Goal: Information Seeking & Learning: Learn about a topic

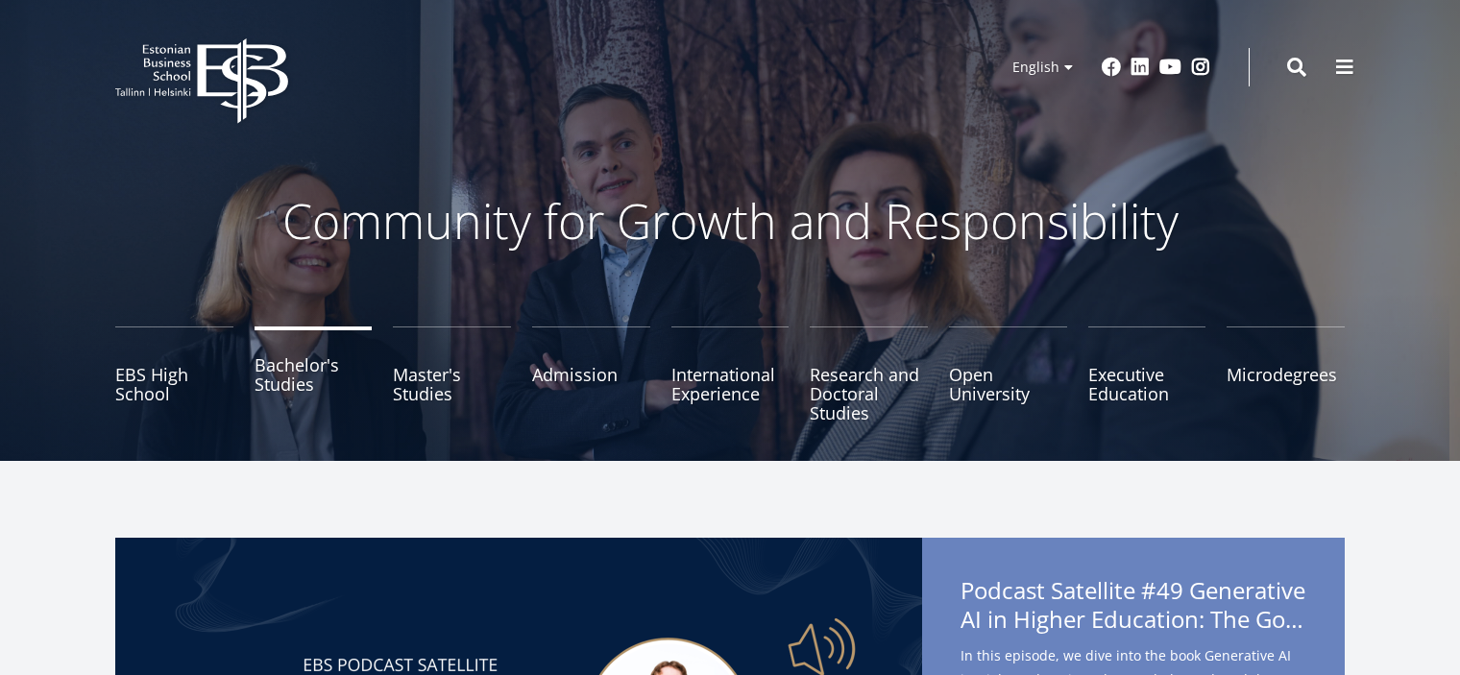
click at [275, 387] on link "Bachelor's Studies" at bounding box center [314, 375] width 118 height 96
click at [291, 375] on link "Bachelor's Studies" at bounding box center [314, 375] width 118 height 96
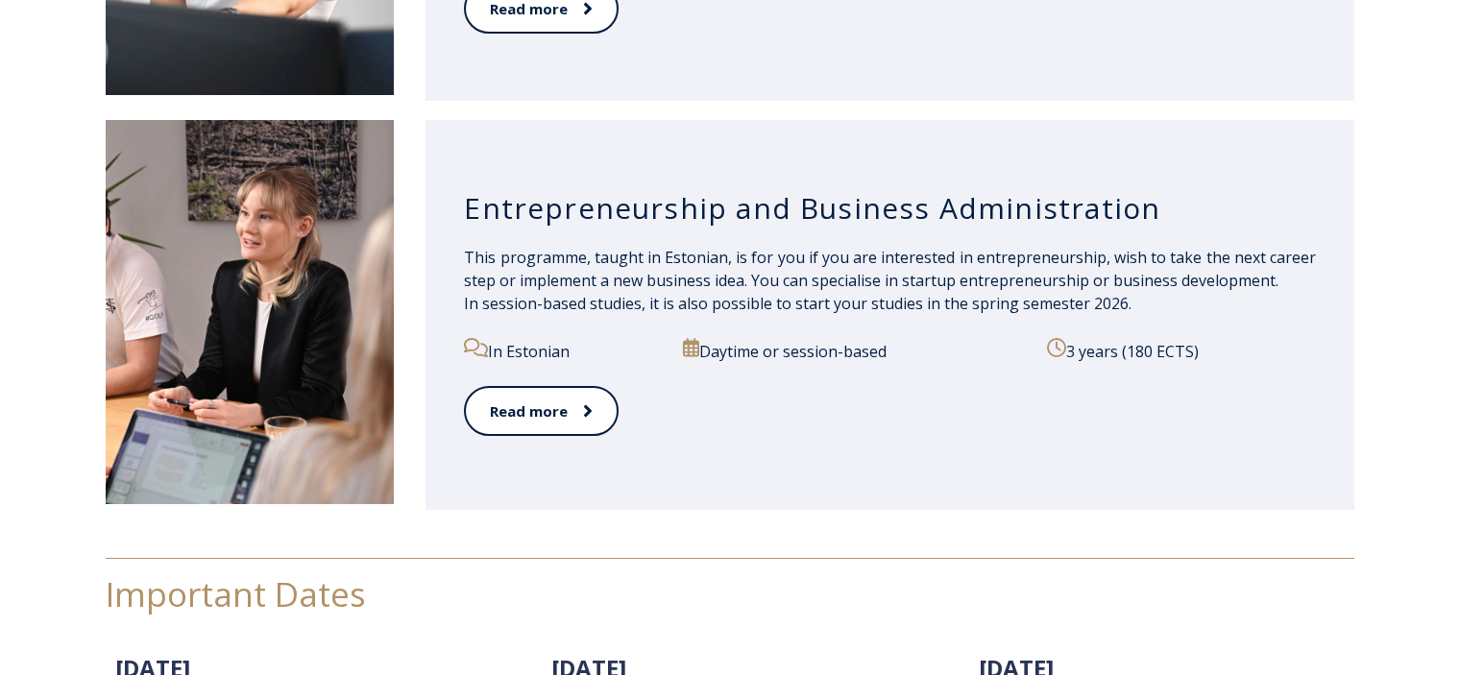
scroll to position [1921, 0]
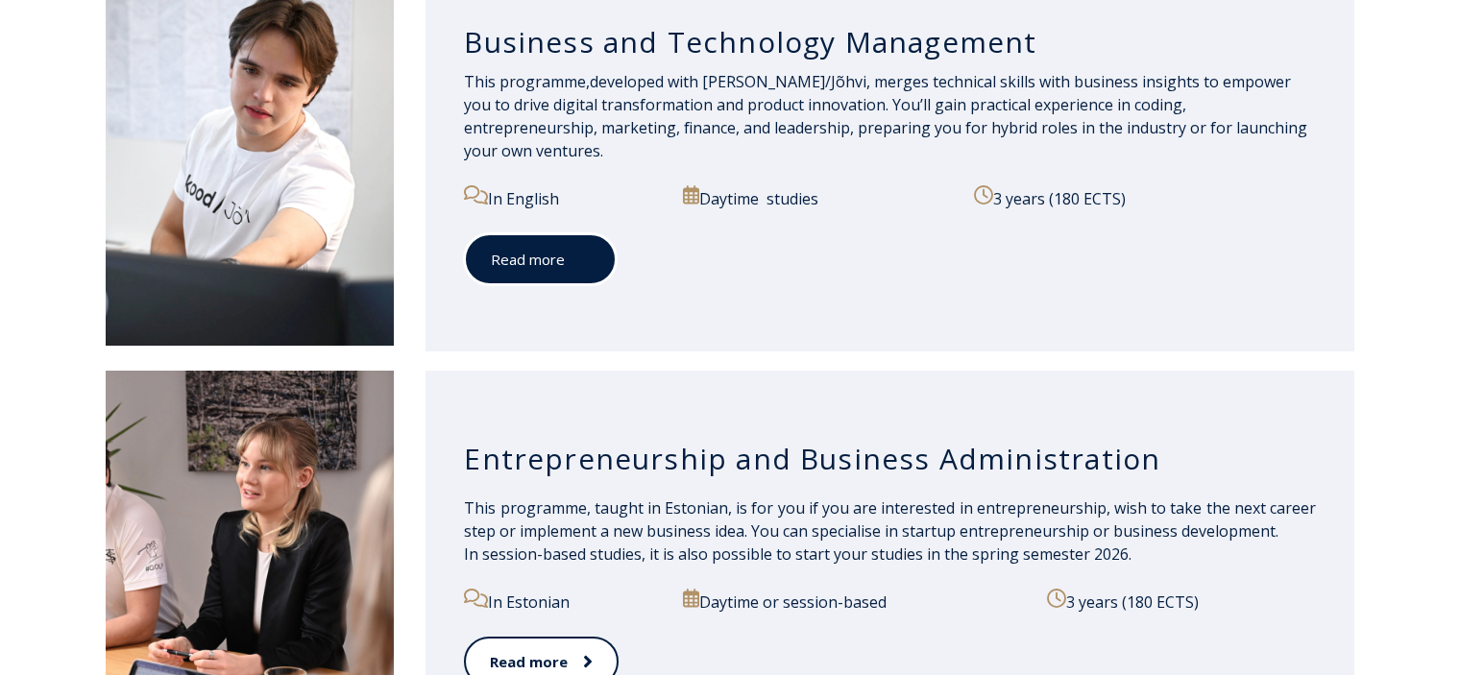
click at [572, 268] on link "Read more" at bounding box center [540, 259] width 153 height 53
